Goal: Communication & Community: Answer question/provide support

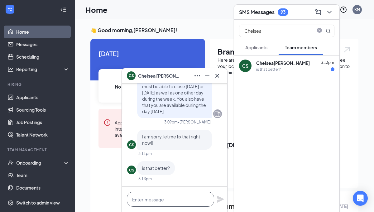
click at [151, 202] on textarea at bounding box center [170, 199] width 87 height 15
type textarea "F"
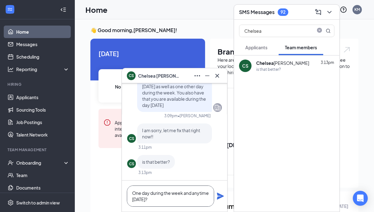
type textarea "One day during the week and anytime [DATE]?"
click at [221, 197] on icon "Plane" at bounding box center [220, 196] width 7 height 7
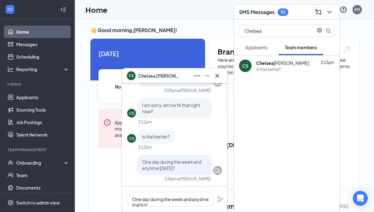
scroll to position [0, 0]
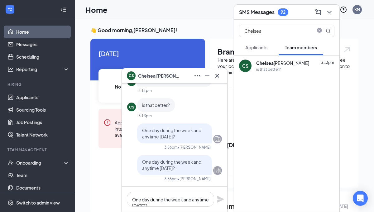
click at [298, 48] on span "Team members" at bounding box center [301, 48] width 32 height 6
click at [320, 31] on icon "close-circle" at bounding box center [319, 30] width 5 height 5
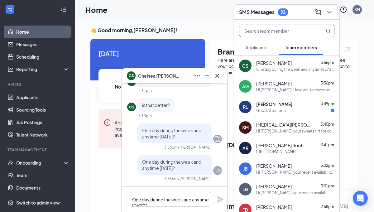
click at [277, 106] on span "[PERSON_NAME]" at bounding box center [274, 104] width 36 height 6
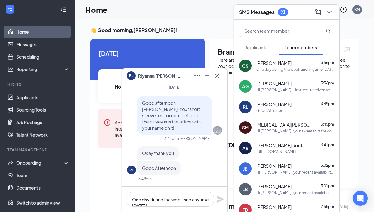
click at [289, 89] on div "Hi [PERSON_NAME]. Have you received your full correct uniform or are you still …" at bounding box center [295, 89] width 78 height 5
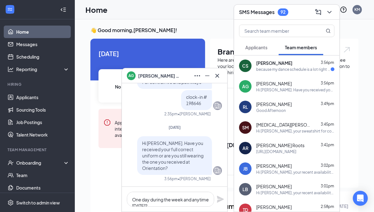
click at [298, 67] on div "because my dance schedule is a lot right now" at bounding box center [293, 69] width 75 height 5
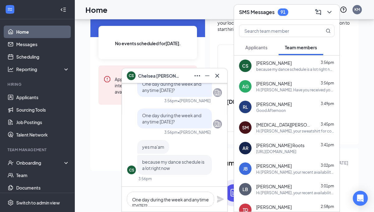
scroll to position [59, 0]
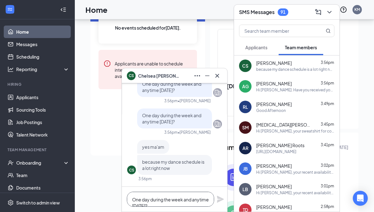
click at [177, 200] on textarea "One day during the week and anytime [DATE]?" at bounding box center [170, 199] width 87 height 15
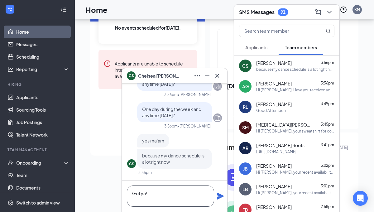
type textarea "Got ya!"
click at [219, 197] on icon "Plane" at bounding box center [220, 196] width 7 height 7
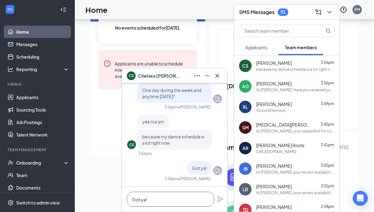
click at [178, 200] on textarea "Got ya!" at bounding box center [170, 199] width 87 height 15
type textarea "Thank you! I'll approve it"
click at [220, 198] on icon "Plane" at bounding box center [220, 199] width 7 height 7
